Goal: Find specific page/section: Find specific page/section

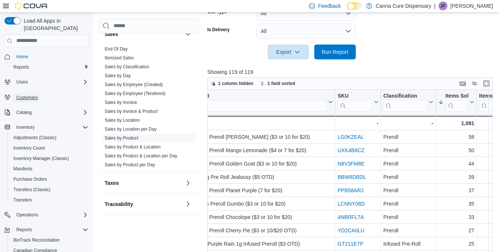
click at [35, 95] on span "Customers" at bounding box center [27, 98] width 22 height 6
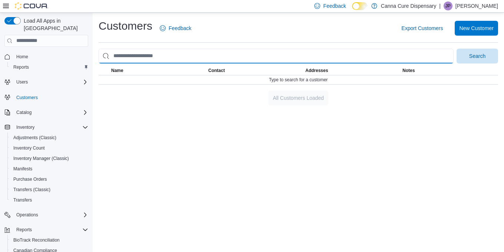
click at [285, 50] on input "search" at bounding box center [276, 56] width 355 height 15
type input "**********"
click at [457, 49] on button "Search" at bounding box center [478, 56] width 42 height 15
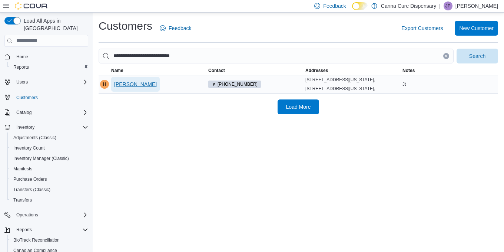
click at [138, 92] on span "Houston Martinez" at bounding box center [135, 84] width 43 height 15
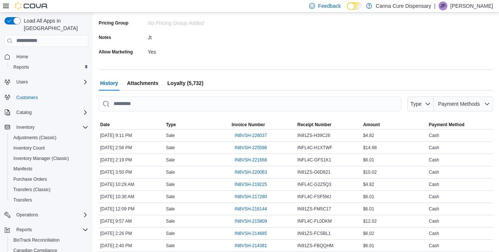
scroll to position [184, 0]
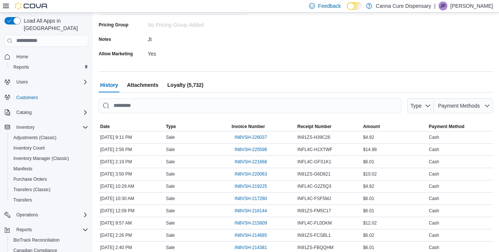
drag, startPoint x: 248, startPoint y: 75, endPoint x: 228, endPoint y: 61, distance: 24.4
click at [228, 61] on div at bounding box center [296, 62] width 394 height 6
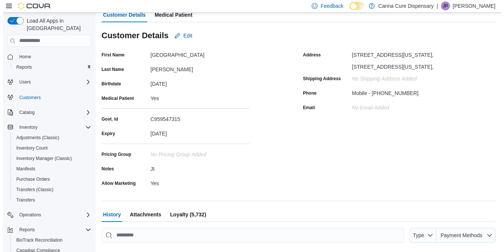
scroll to position [0, 0]
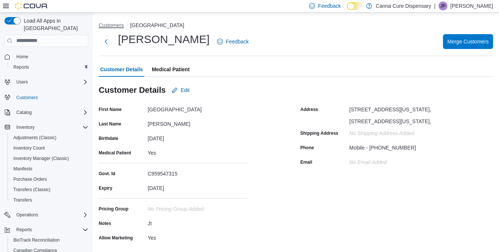
click at [114, 26] on button "Customers" at bounding box center [111, 25] width 25 height 6
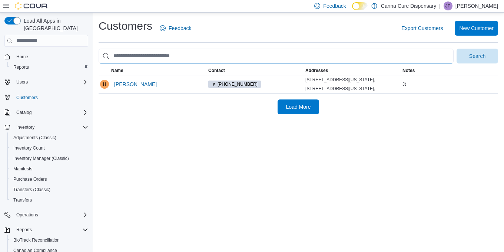
drag, startPoint x: 211, startPoint y: 52, endPoint x: 115, endPoint y: 53, distance: 95.7
click at [115, 53] on input "search" at bounding box center [276, 56] width 355 height 15
type input "********"
click at [457, 49] on button "Search" at bounding box center [478, 56] width 42 height 15
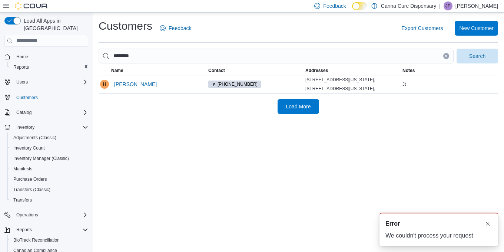
click at [288, 110] on span "Load More" at bounding box center [298, 106] width 25 height 7
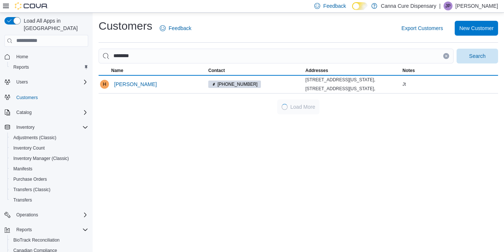
click at [327, 174] on div "Customers Feedback Export Customers New Customer ******** Search This table con…" at bounding box center [298, 132] width 411 height 239
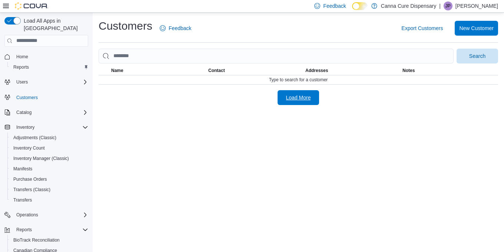
click at [284, 97] on span "Load More" at bounding box center [298, 97] width 33 height 15
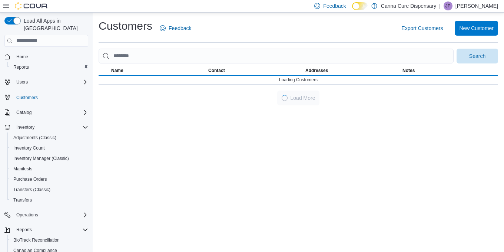
click at [335, 136] on div "Customers Feedback Export Customers New Customer Search This table contains 0 r…" at bounding box center [298, 132] width 411 height 239
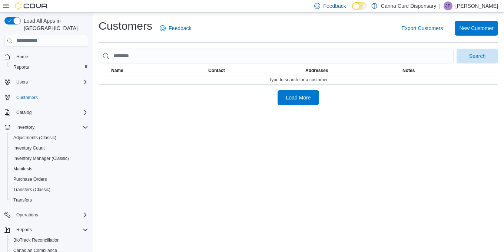
click at [292, 100] on span "Load More" at bounding box center [298, 97] width 25 height 7
